Goal: Task Accomplishment & Management: Use online tool/utility

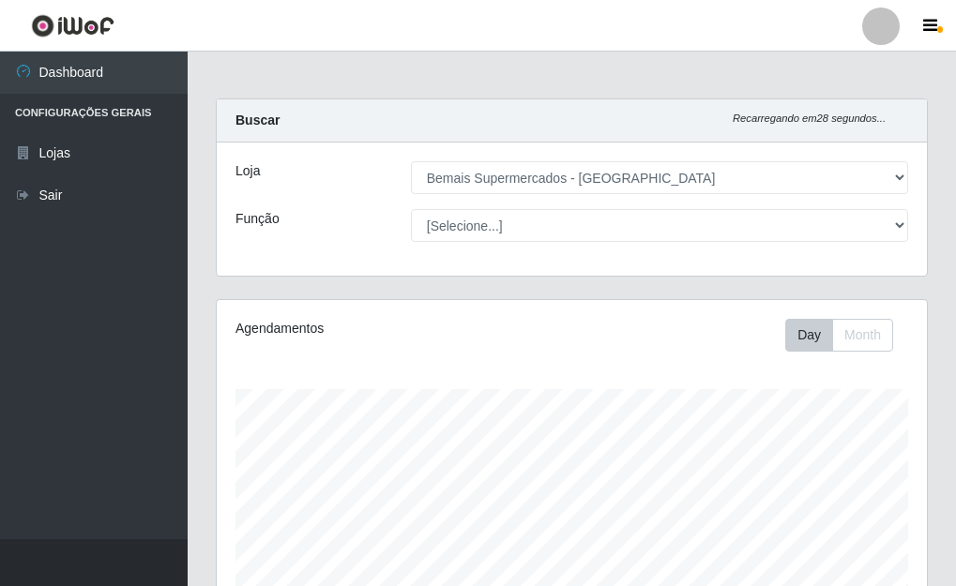
select select "249"
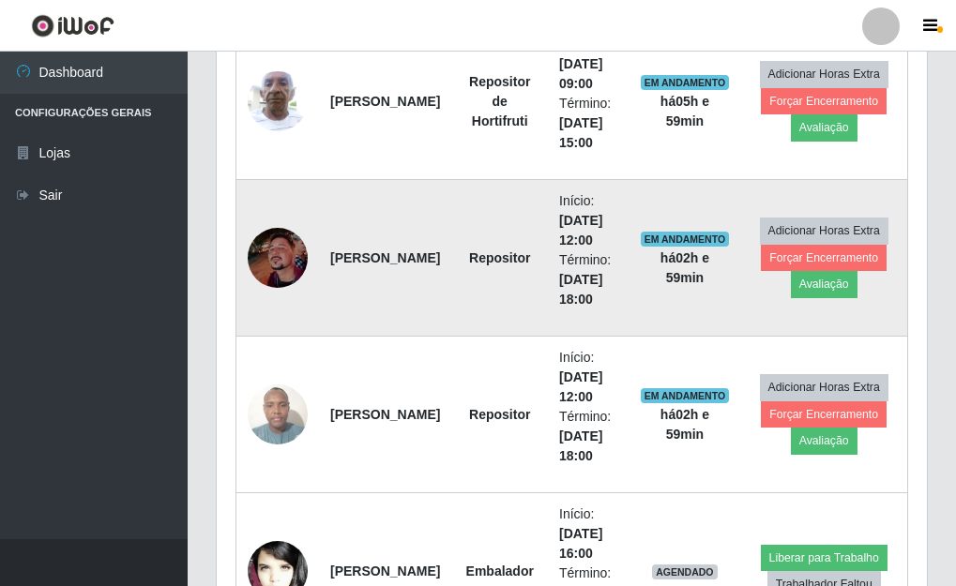
scroll to position [734, 0]
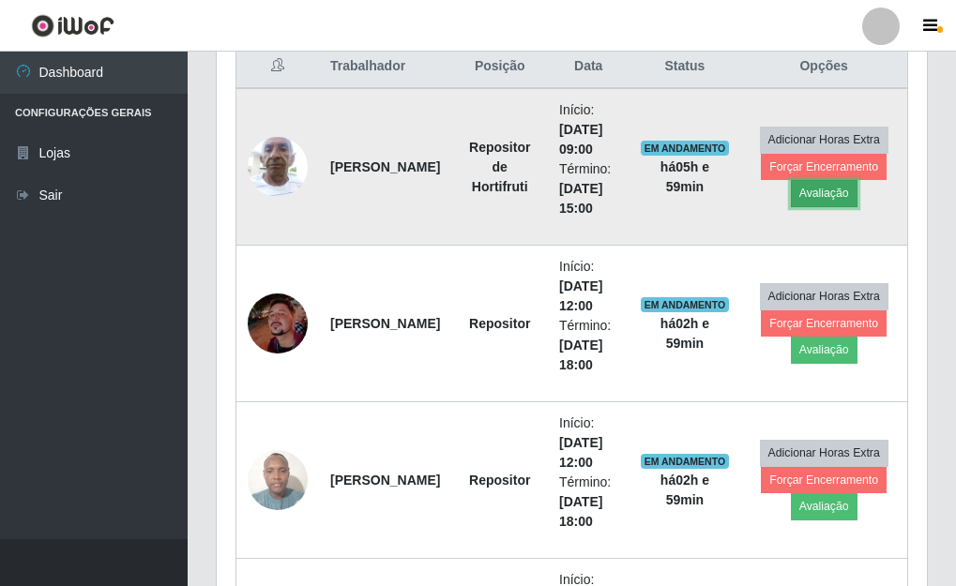
click at [832, 191] on button "Avaliação" at bounding box center [824, 193] width 67 height 26
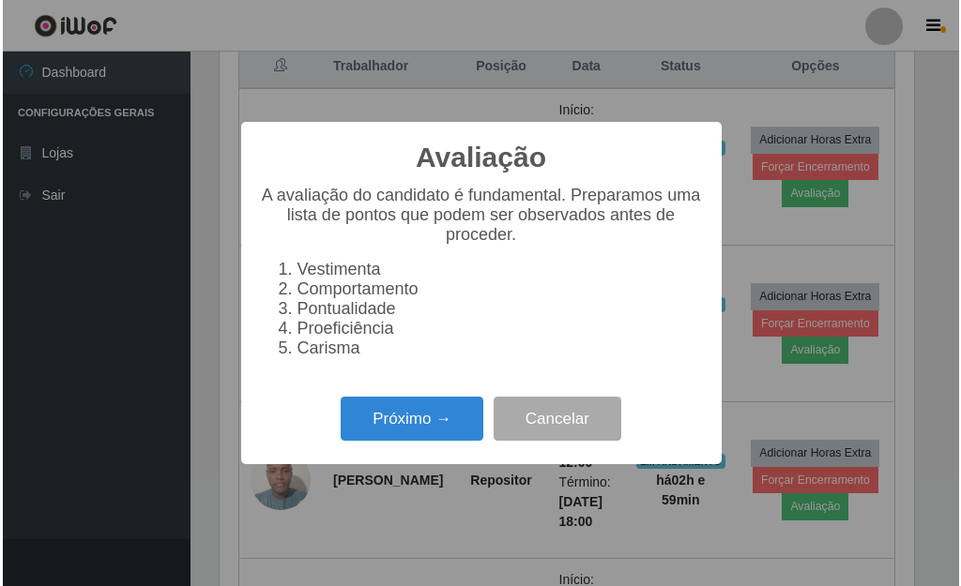
scroll to position [389, 699]
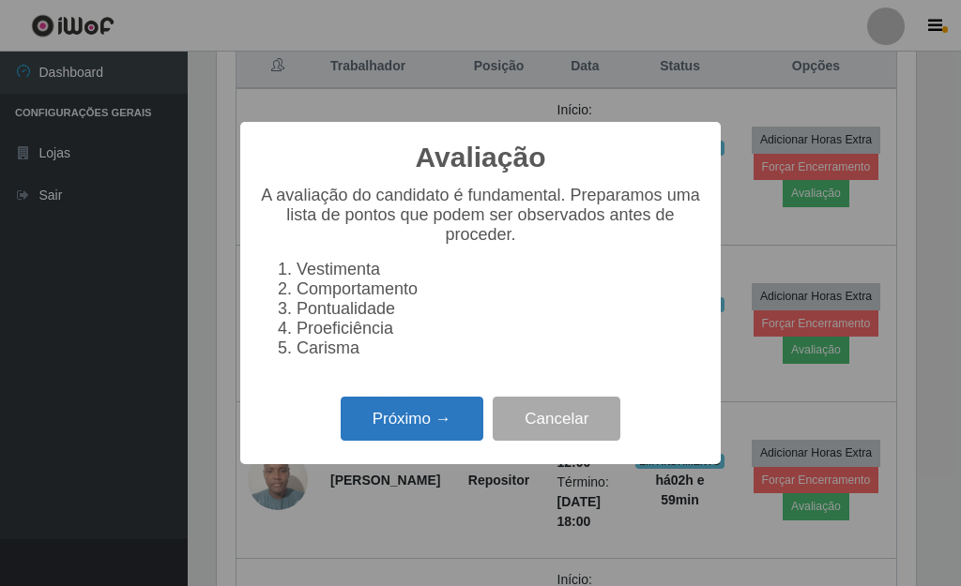
click at [460, 437] on button "Próximo →" at bounding box center [412, 419] width 143 height 44
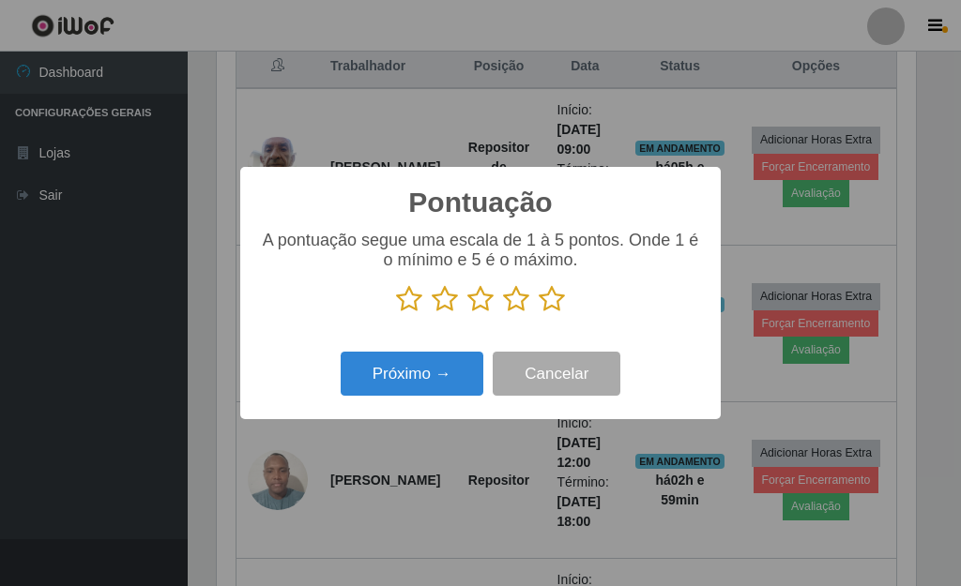
click at [545, 296] on icon at bounding box center [551, 299] width 26 height 28
click at [538, 313] on input "radio" at bounding box center [538, 313] width 0 height 0
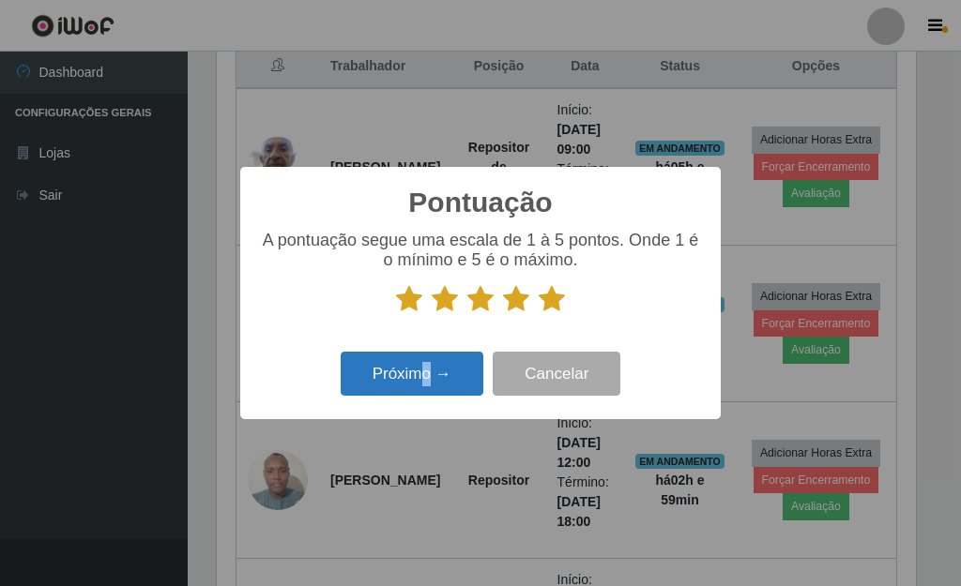
click at [430, 355] on div "Próximo → Cancelar" at bounding box center [480, 373] width 443 height 53
click at [430, 365] on button "Próximo →" at bounding box center [412, 374] width 143 height 44
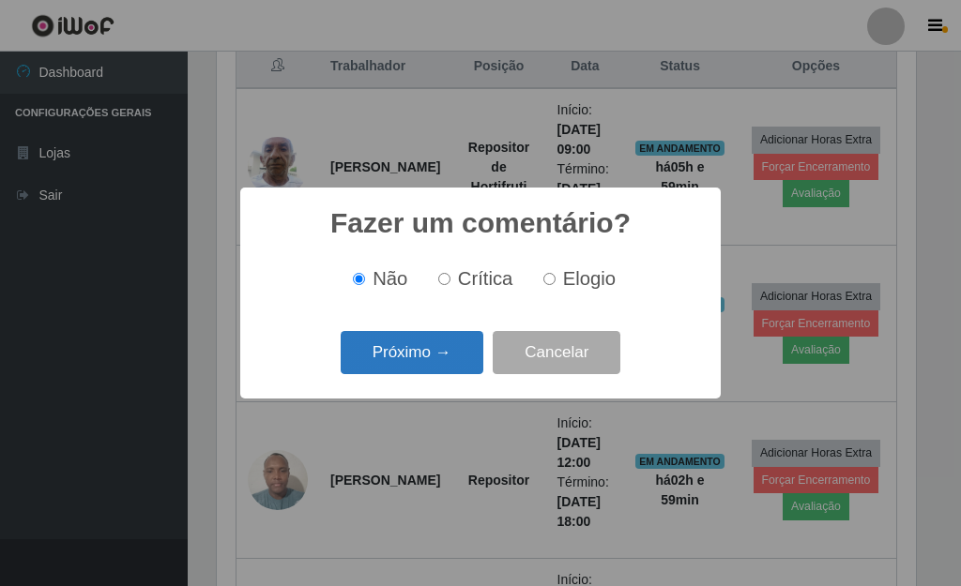
click at [423, 365] on button "Próximo →" at bounding box center [412, 353] width 143 height 44
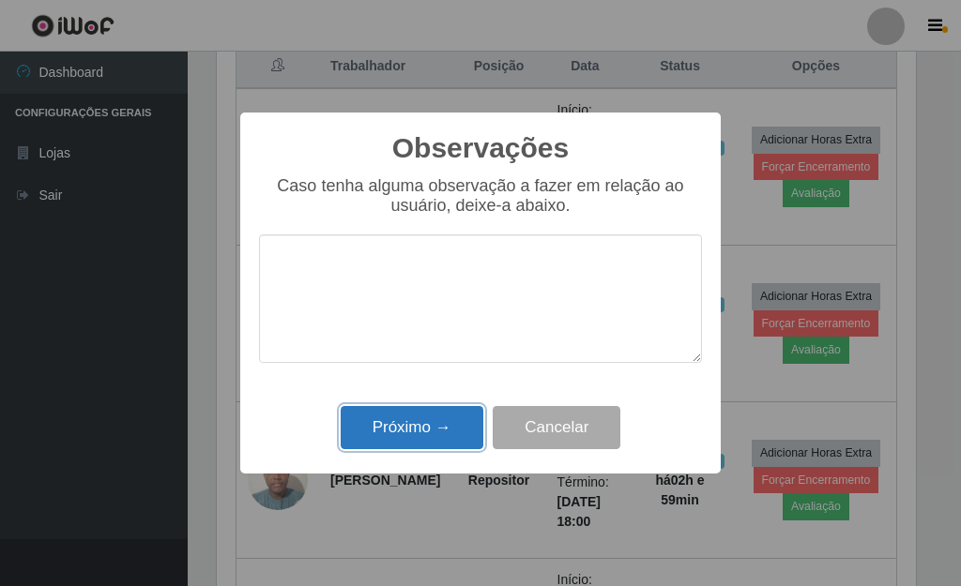
click at [437, 431] on button "Próximo →" at bounding box center [412, 428] width 143 height 44
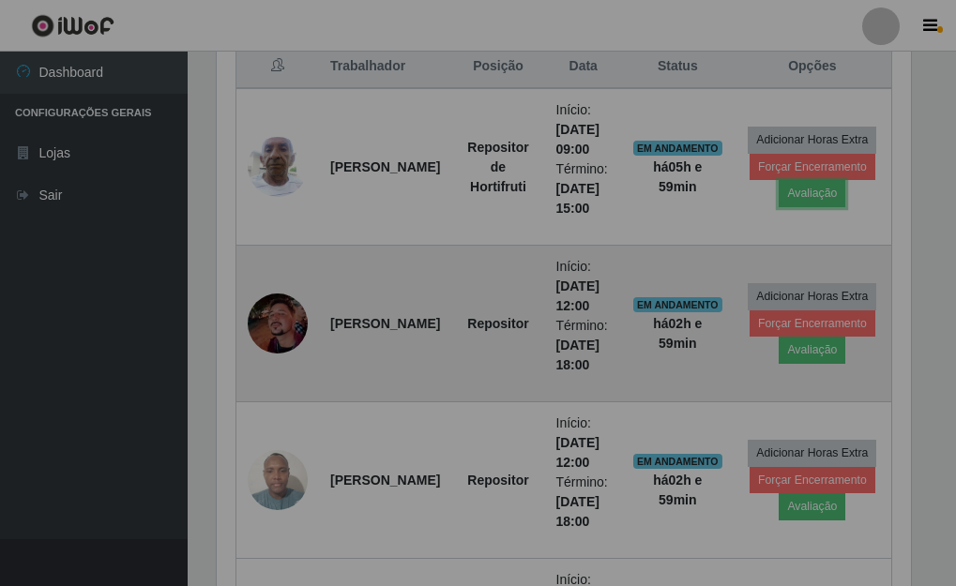
scroll to position [389, 710]
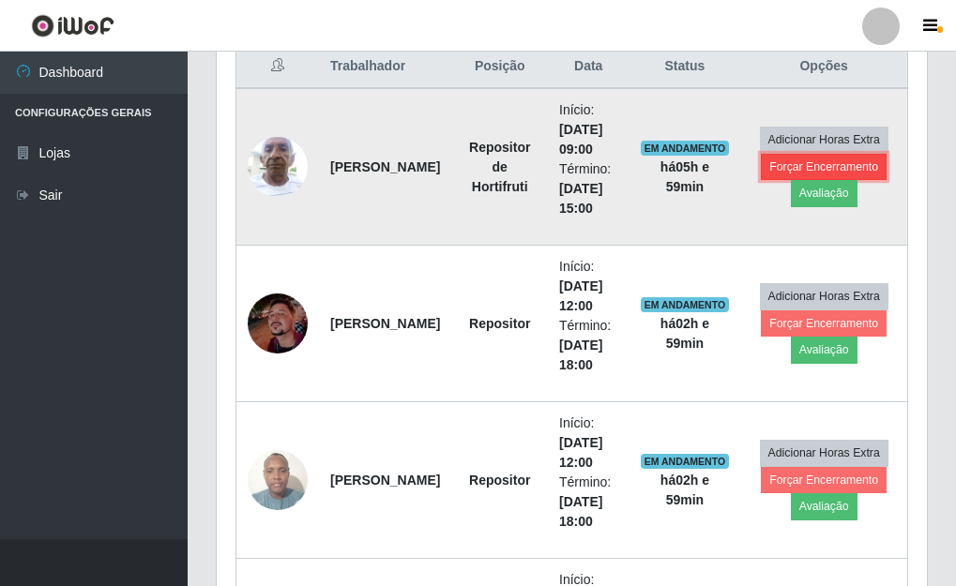
click at [813, 163] on button "Forçar Encerramento" at bounding box center [824, 167] width 126 height 26
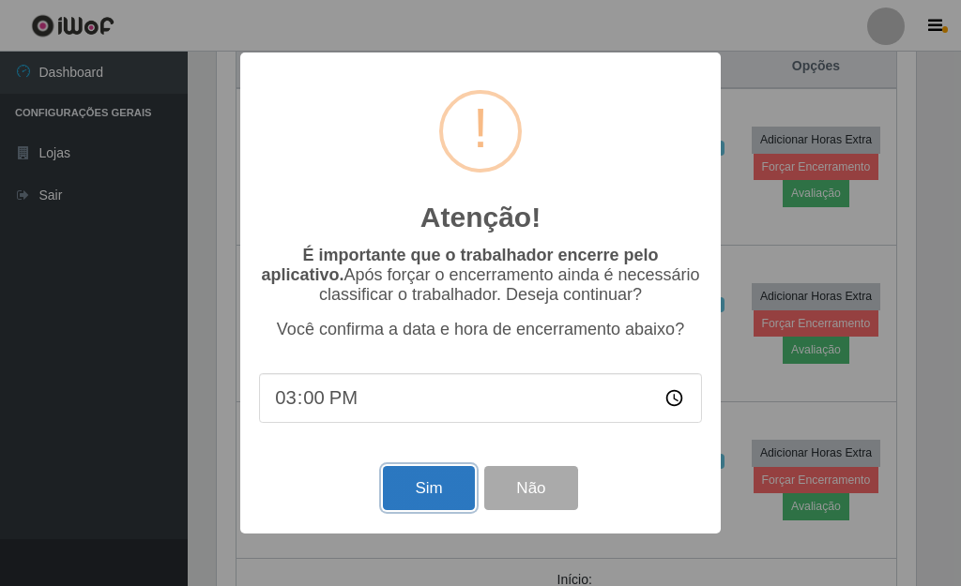
click at [432, 498] on button "Sim" at bounding box center [428, 488] width 91 height 44
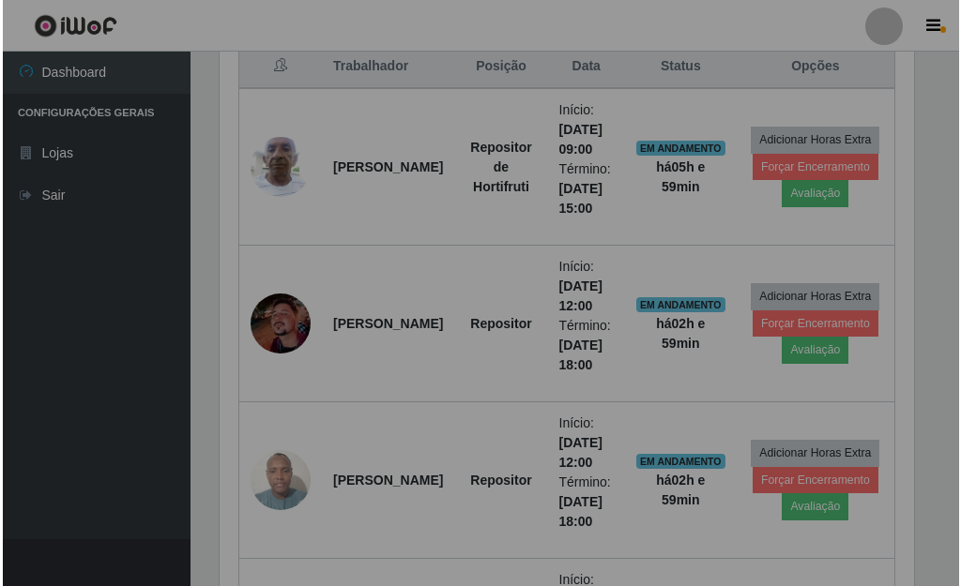
scroll to position [389, 710]
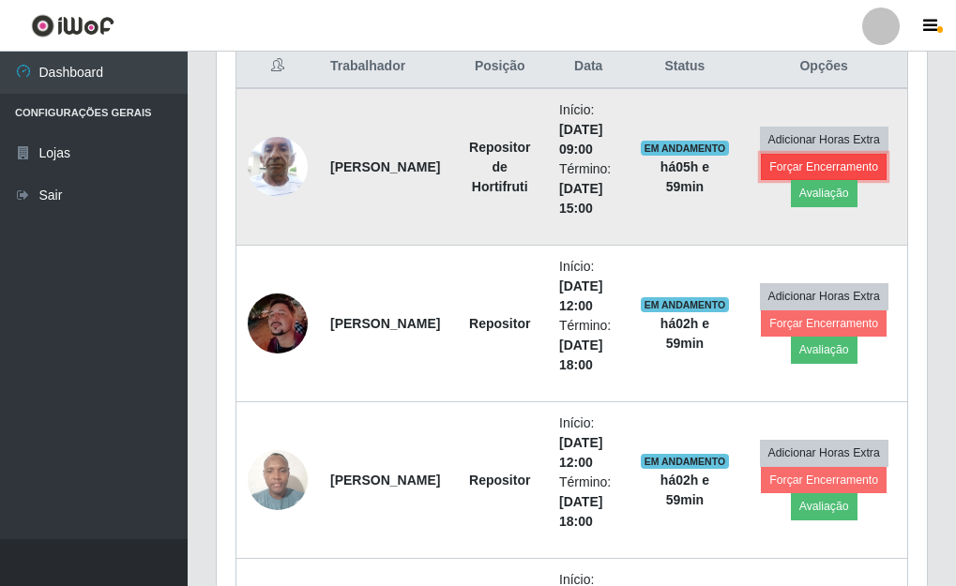
click at [805, 164] on button "Forçar Encerramento" at bounding box center [824, 167] width 126 height 26
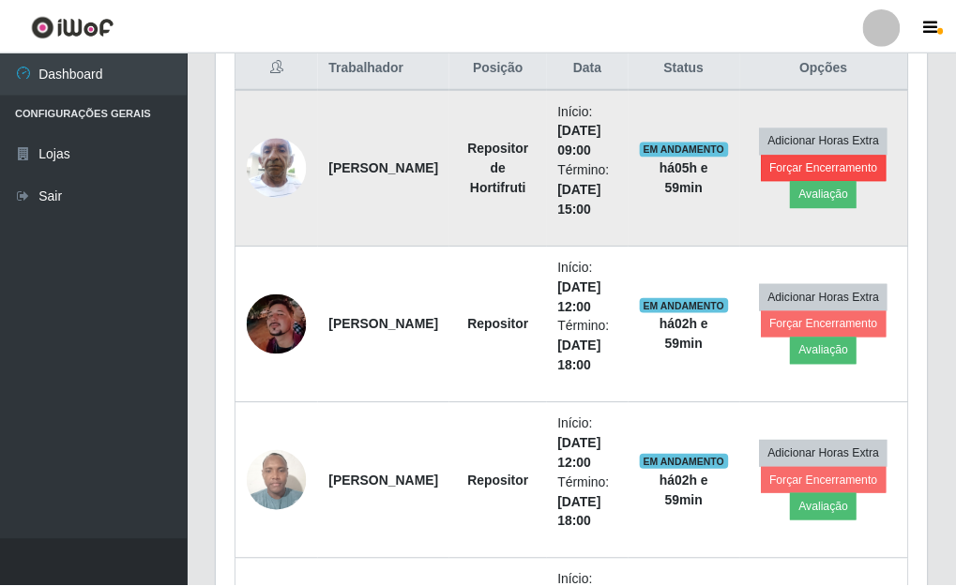
scroll to position [389, 699]
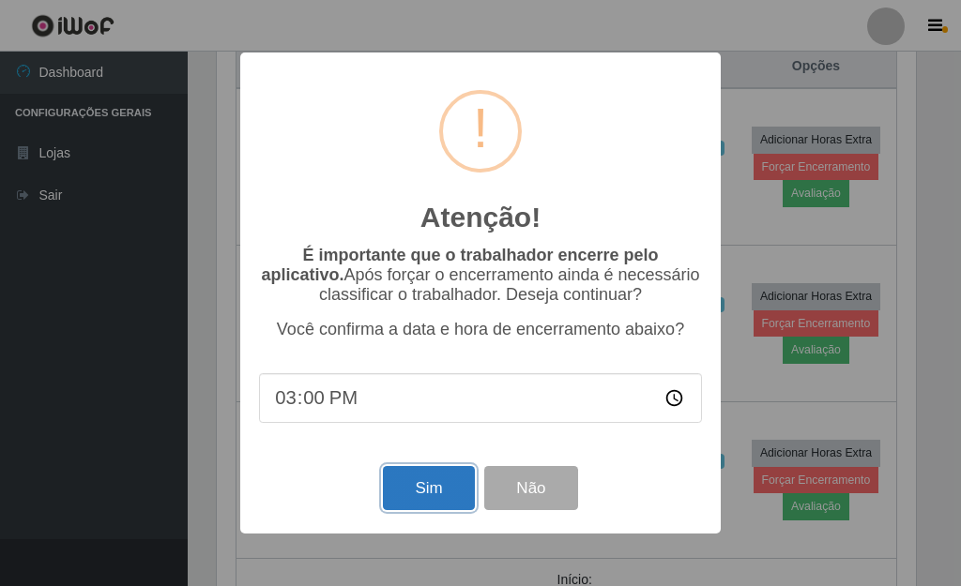
click at [428, 481] on button "Sim" at bounding box center [428, 488] width 91 height 44
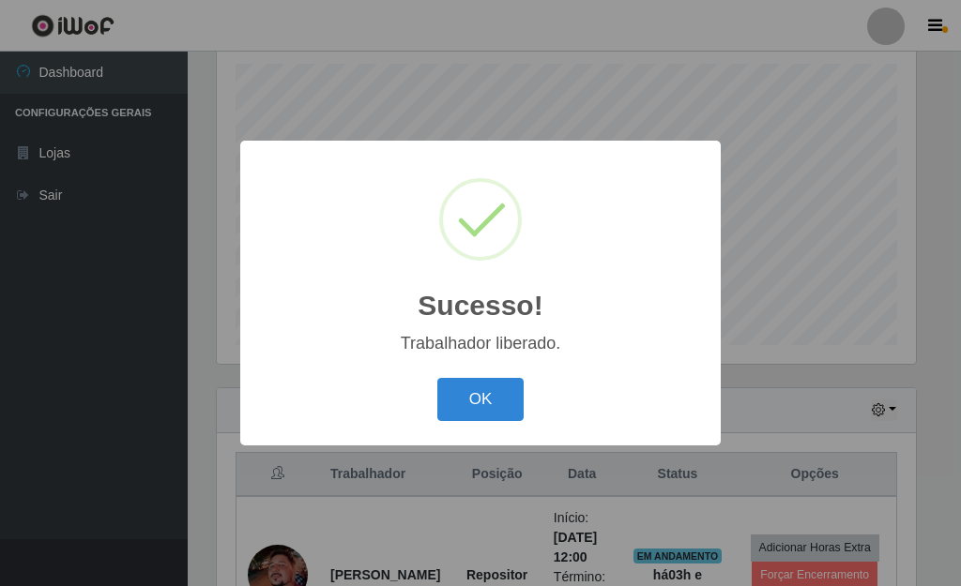
click at [437, 378] on button "OK" at bounding box center [480, 400] width 87 height 44
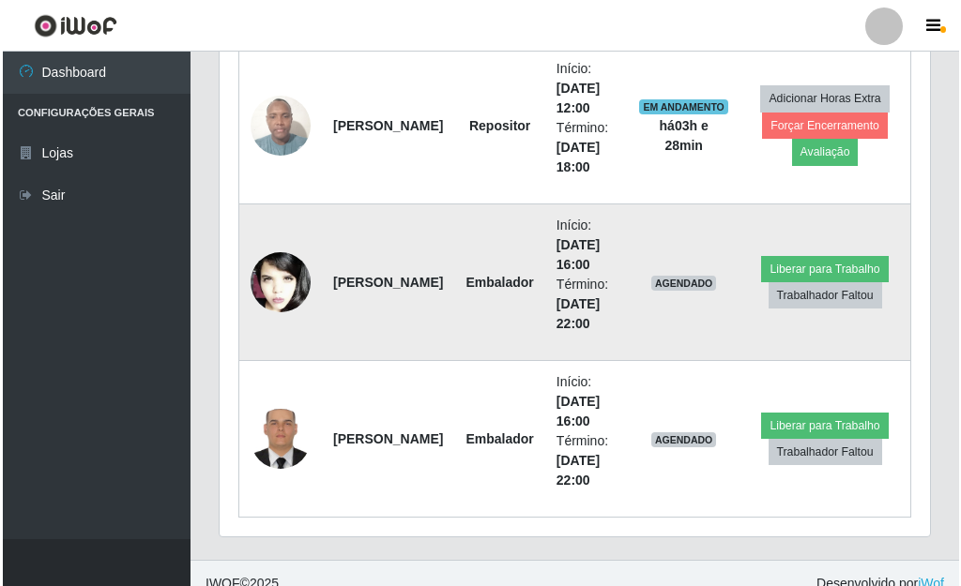
scroll to position [952, 0]
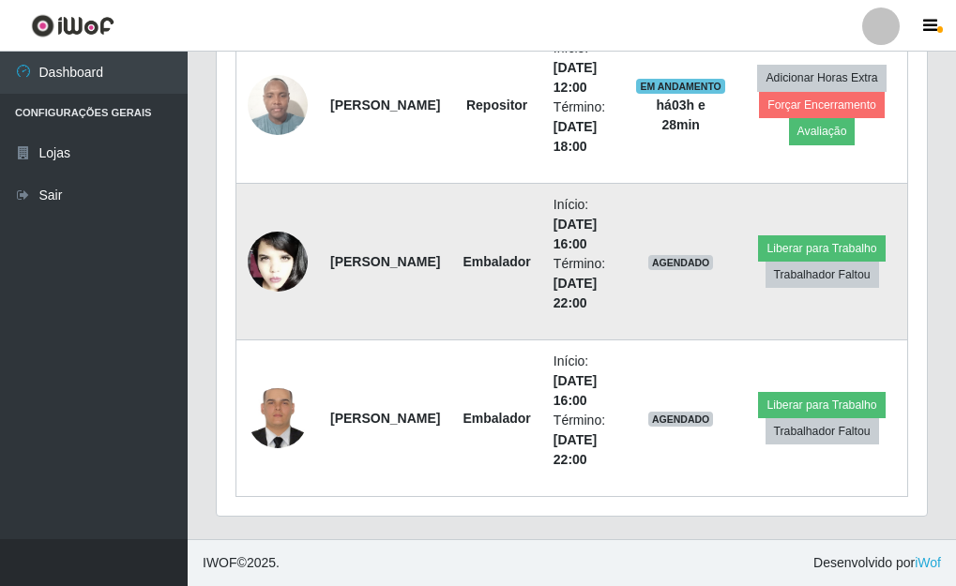
click at [269, 274] on img at bounding box center [278, 262] width 60 height 91
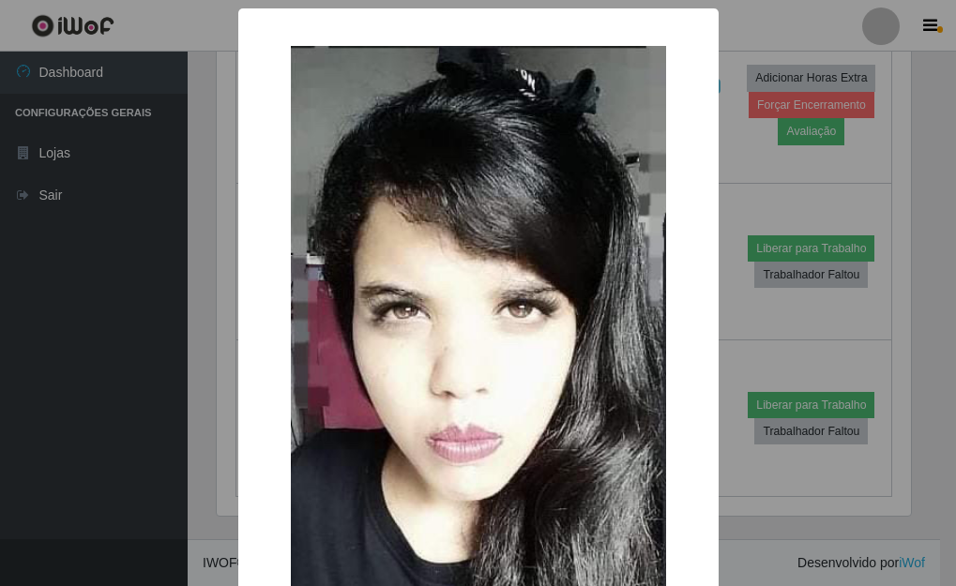
scroll to position [389, 699]
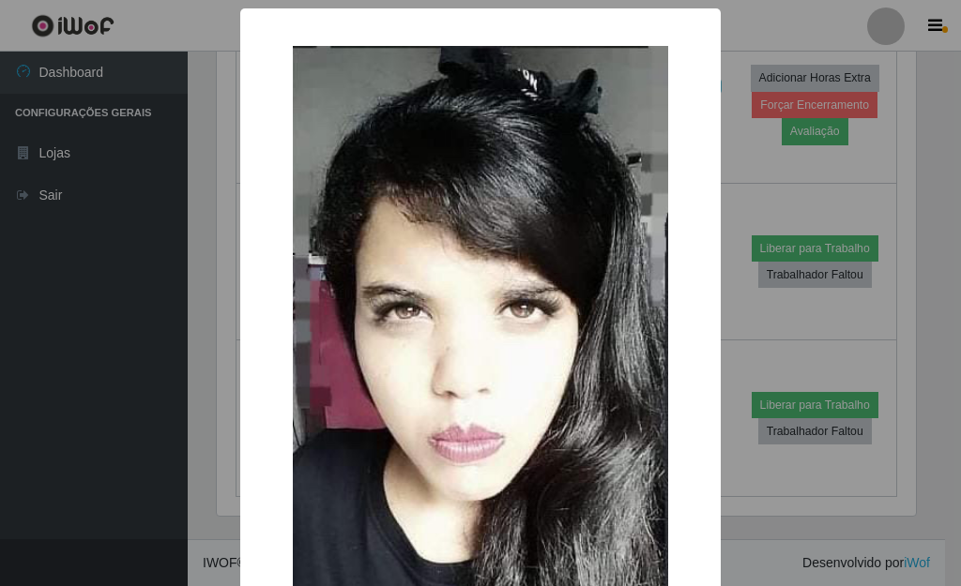
drag, startPoint x: 758, startPoint y: 139, endPoint x: 748, endPoint y: 147, distance: 13.3
click at [756, 139] on div "× OK Cancel" at bounding box center [480, 293] width 961 height 586
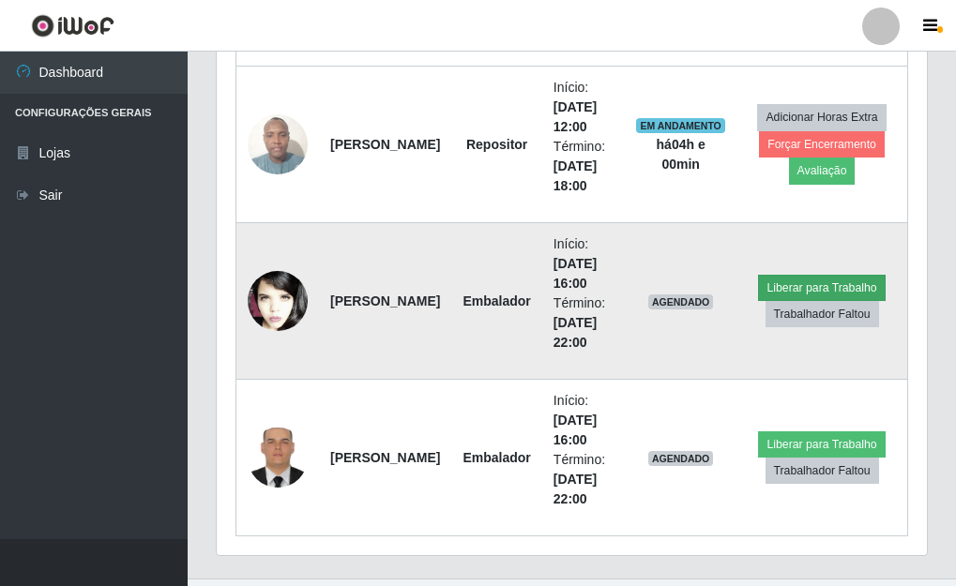
scroll to position [952, 0]
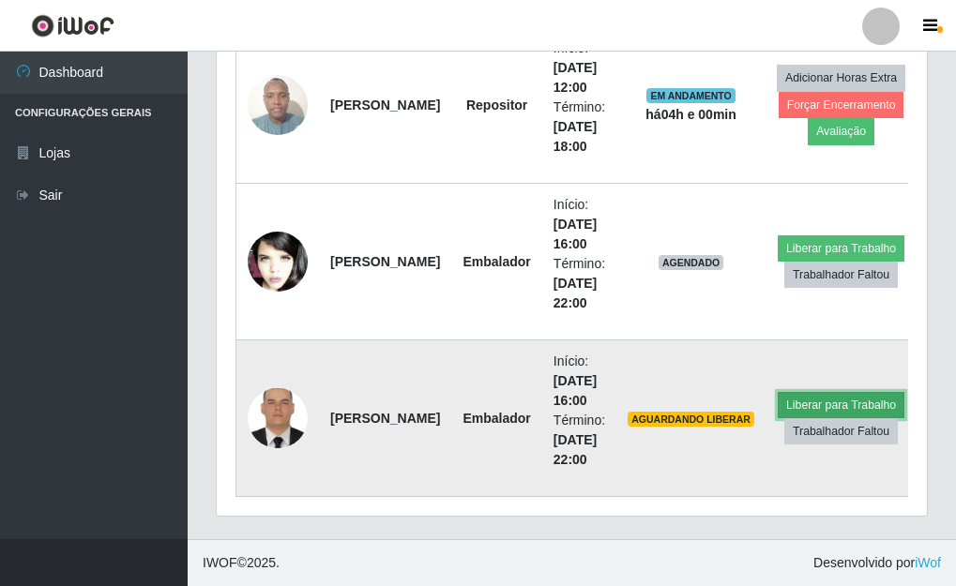
click at [848, 399] on button "Liberar para Trabalho" at bounding box center [841, 405] width 127 height 26
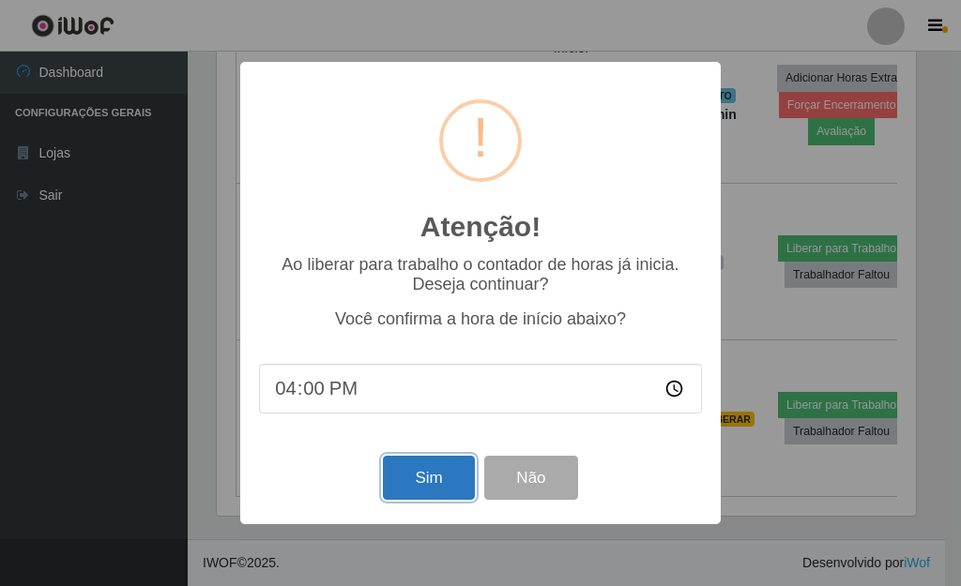
click at [439, 471] on button "Sim" at bounding box center [428, 478] width 91 height 44
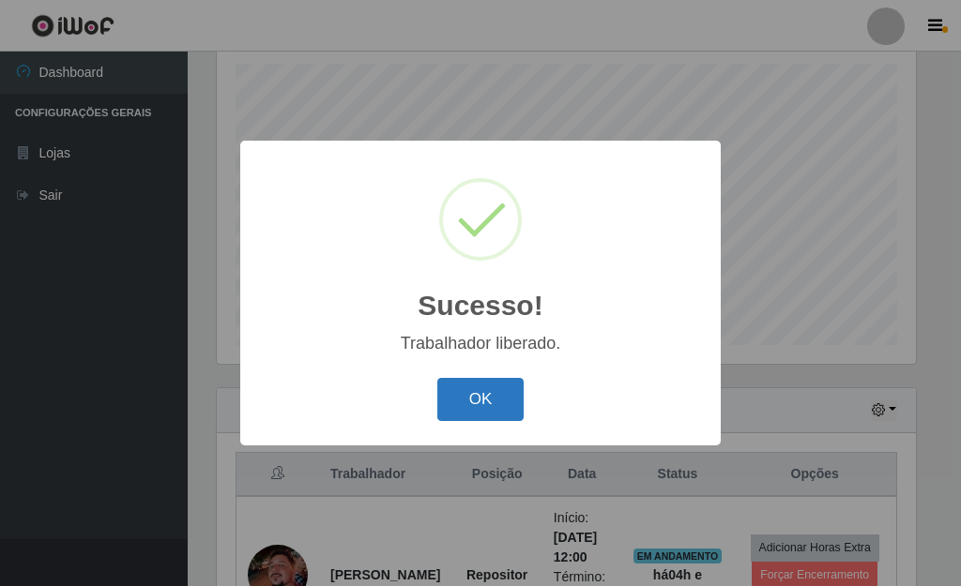
click at [477, 397] on button "OK" at bounding box center [480, 400] width 87 height 44
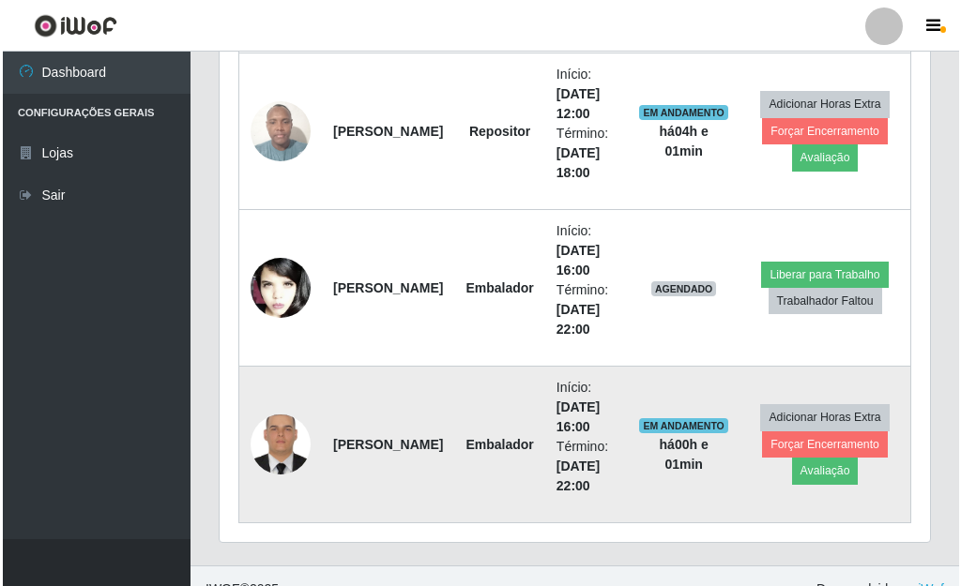
scroll to position [952, 0]
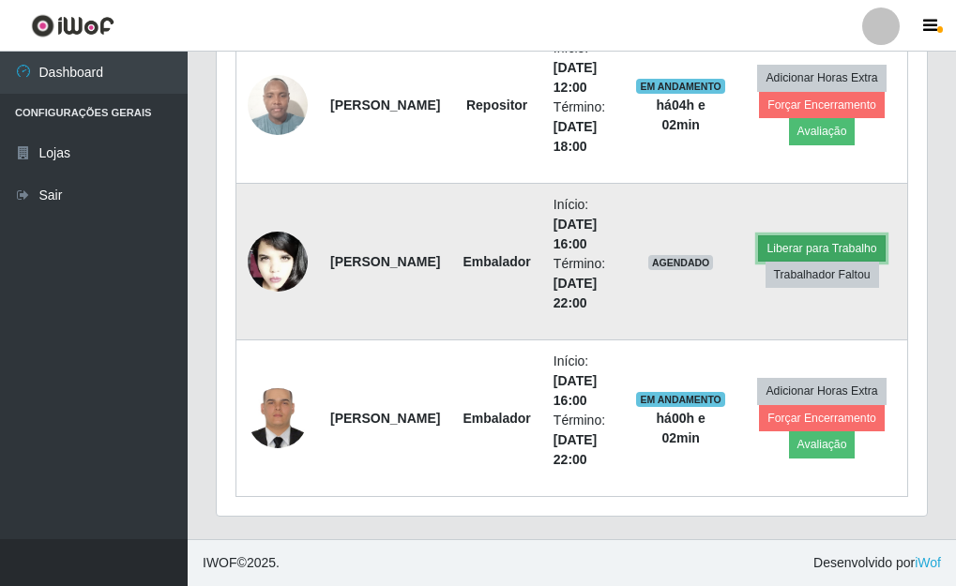
click at [836, 244] on button "Liberar para Trabalho" at bounding box center [821, 248] width 127 height 26
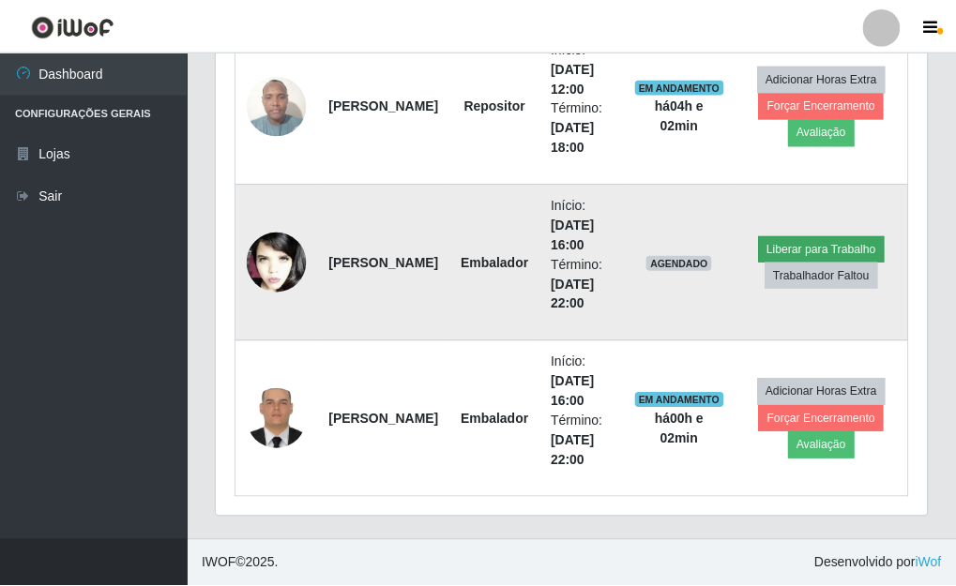
scroll to position [389, 699]
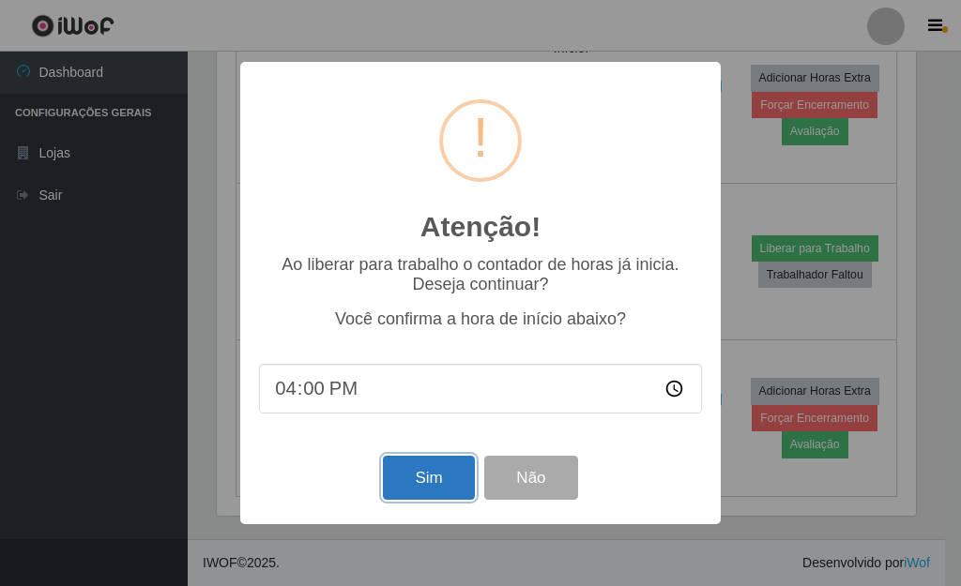
click at [450, 477] on button "Sim" at bounding box center [428, 478] width 91 height 44
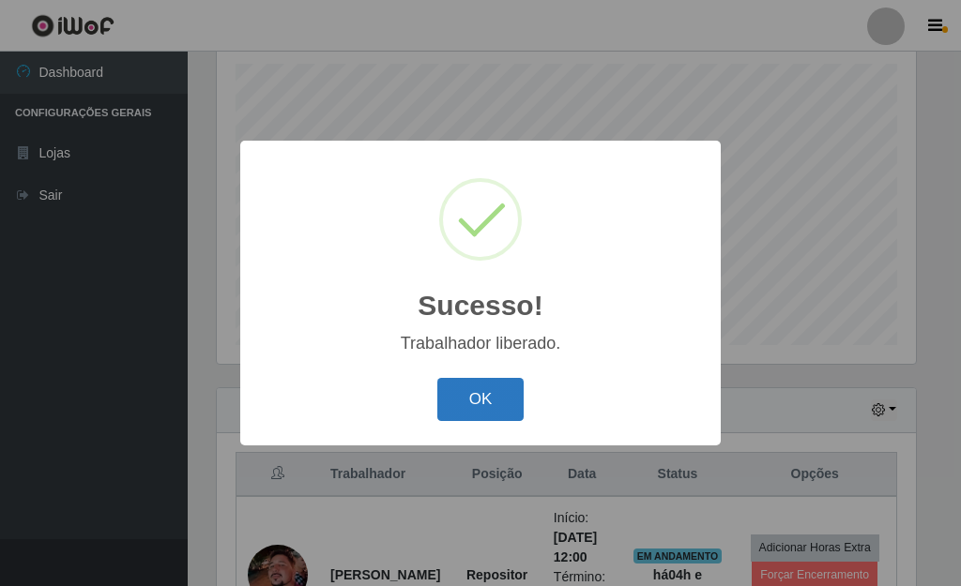
click at [499, 400] on button "OK" at bounding box center [480, 400] width 87 height 44
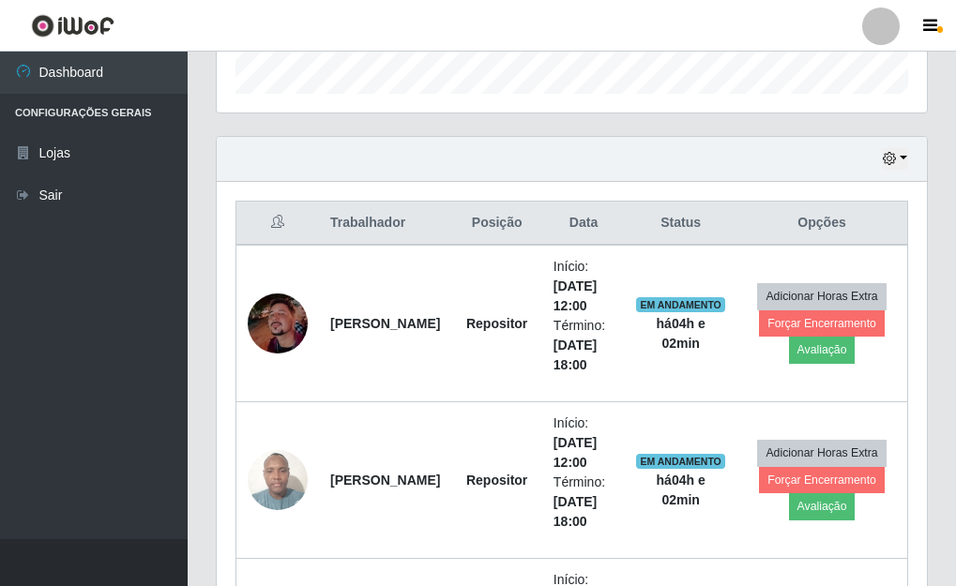
scroll to position [671, 0]
